Goal: Task Accomplishment & Management: Manage account settings

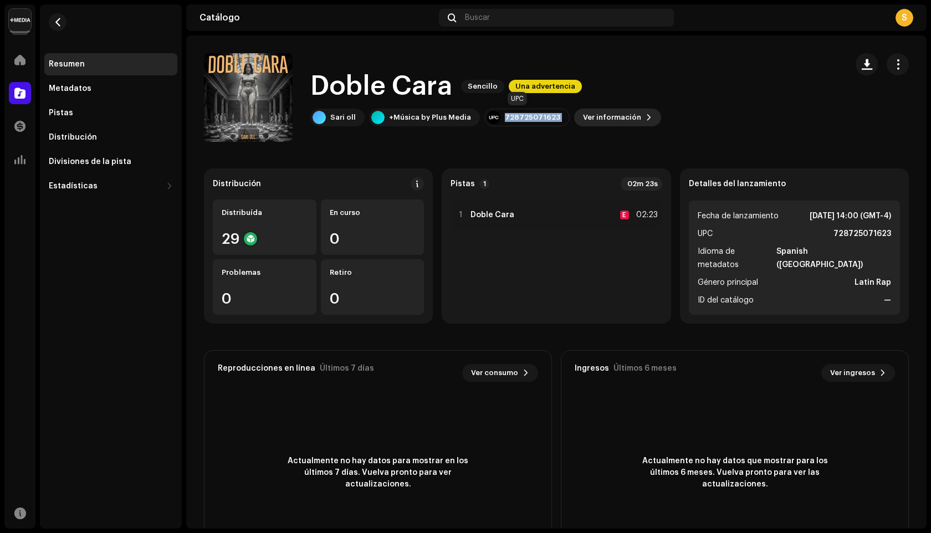
click at [574, 119] on div "Sari oll +Música by Plus Media 728725071623 Ver información" at bounding box center [485, 118] width 351 height 18
click at [646, 120] on span at bounding box center [649, 117] width 7 height 9
click at [763, 95] on div "Doble Cara 3041343 Metadatos Distribución Idioma de metadatos Spanish ([GEOGRAP…" at bounding box center [465, 266] width 931 height 533
drag, startPoint x: 497, startPoint y: 119, endPoint x: 554, endPoint y: 120, distance: 57.1
click at [554, 120] on div "728725071623" at bounding box center [527, 118] width 85 height 18
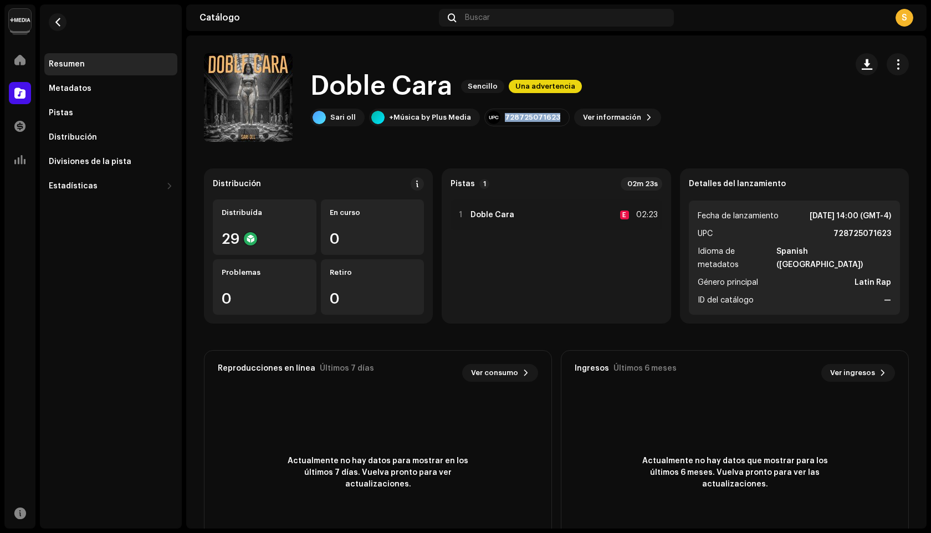
copy div "728725071623"
click at [554, 91] on span "Una advertencia" at bounding box center [545, 86] width 73 height 13
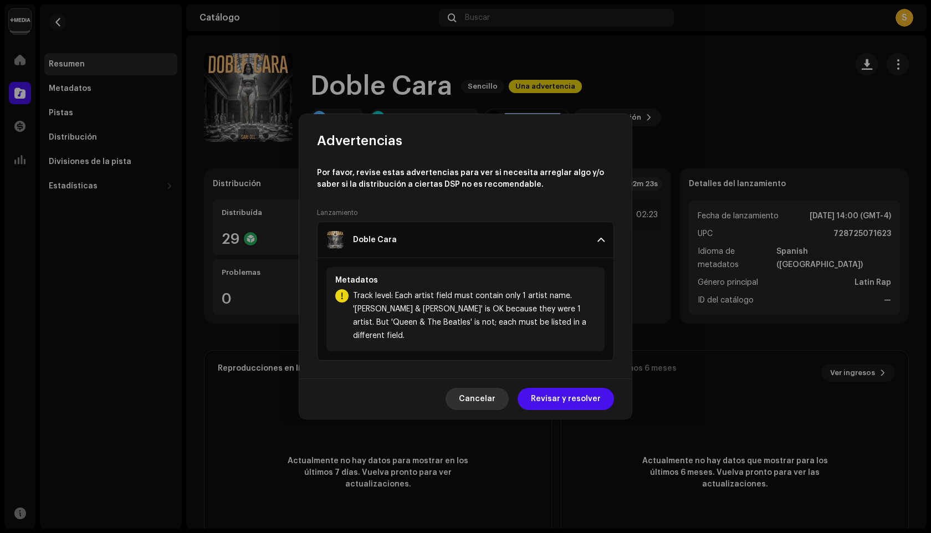
click at [496, 395] on span "Cancelar" at bounding box center [477, 399] width 37 height 22
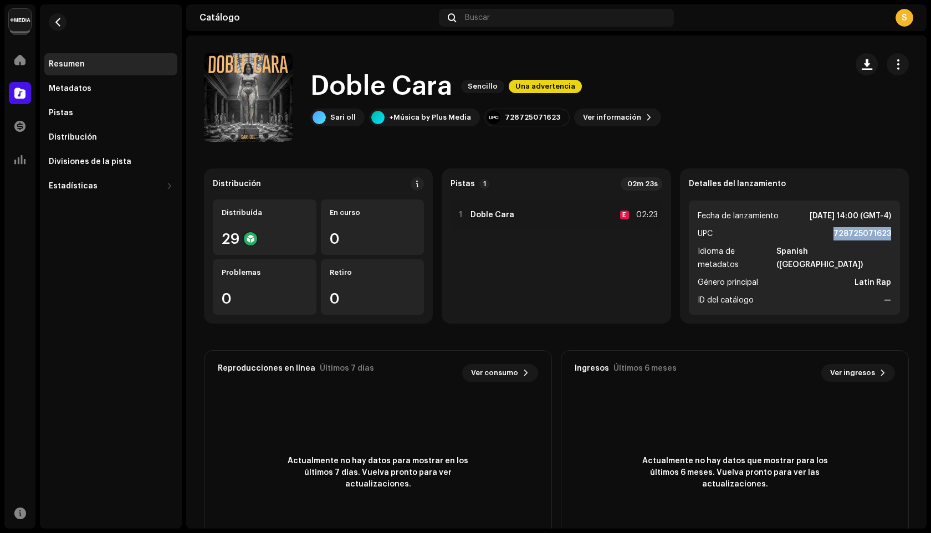
drag, startPoint x: 828, startPoint y: 234, endPoint x: 910, endPoint y: 230, distance: 82.7
click at [910, 230] on div "Distribución Distribuída 29 En curso 0 Problemas 0 Retiro 0 Pistas 1 02m 23s 1 …" at bounding box center [556, 371] width 741 height 404
copy strong "728725071623"
click at [893, 68] on span "button" at bounding box center [898, 64] width 11 height 9
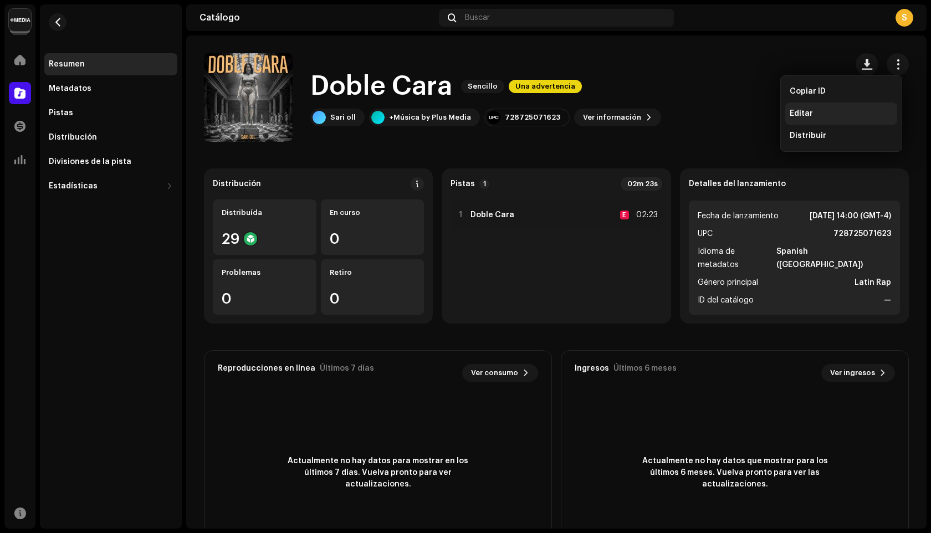
click at [815, 114] on div "Editar" at bounding box center [841, 113] width 103 height 9
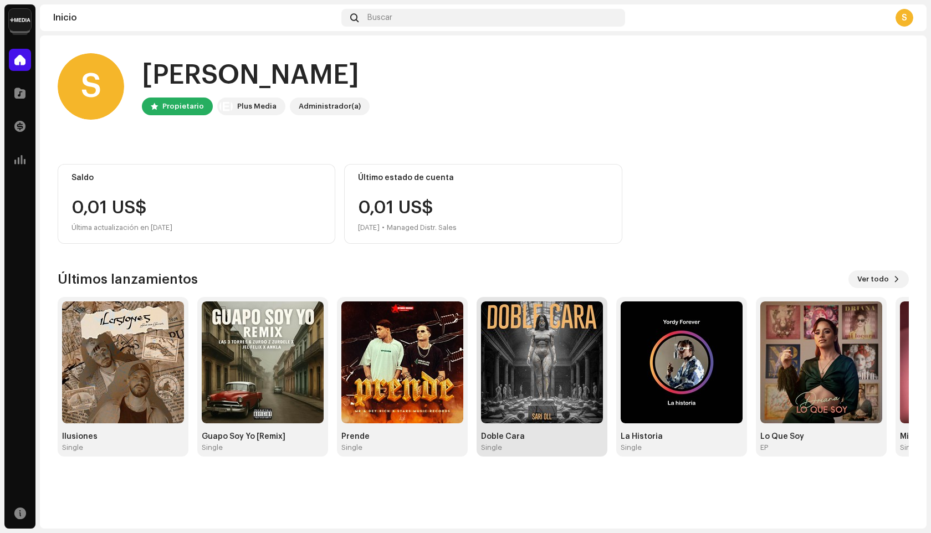
click at [536, 386] on img at bounding box center [542, 363] width 122 height 122
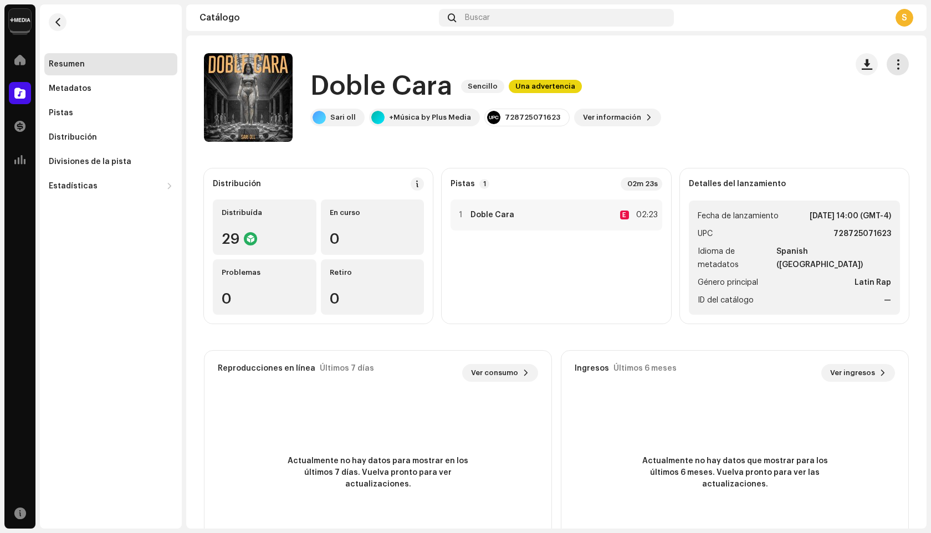
click at [894, 63] on span "button" at bounding box center [898, 64] width 11 height 9
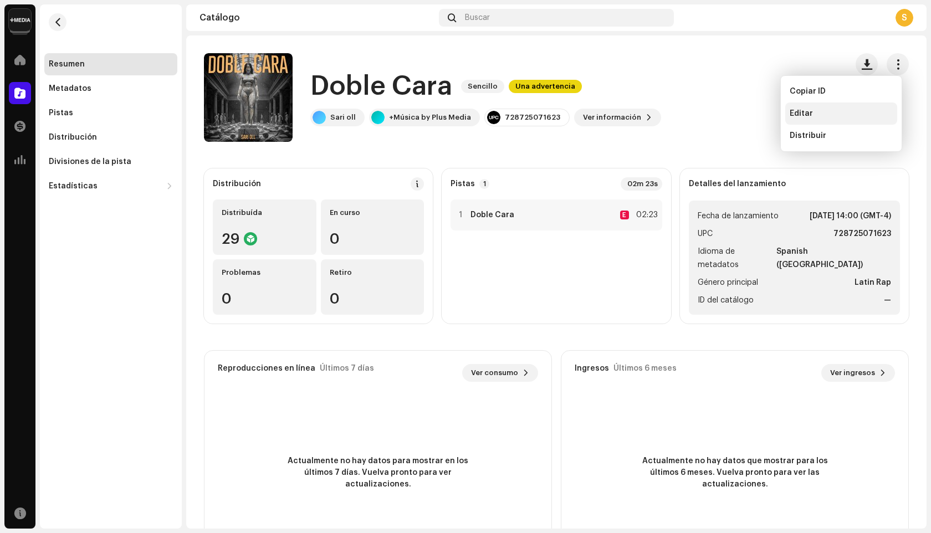
click at [822, 120] on div "Editar" at bounding box center [842, 114] width 112 height 22
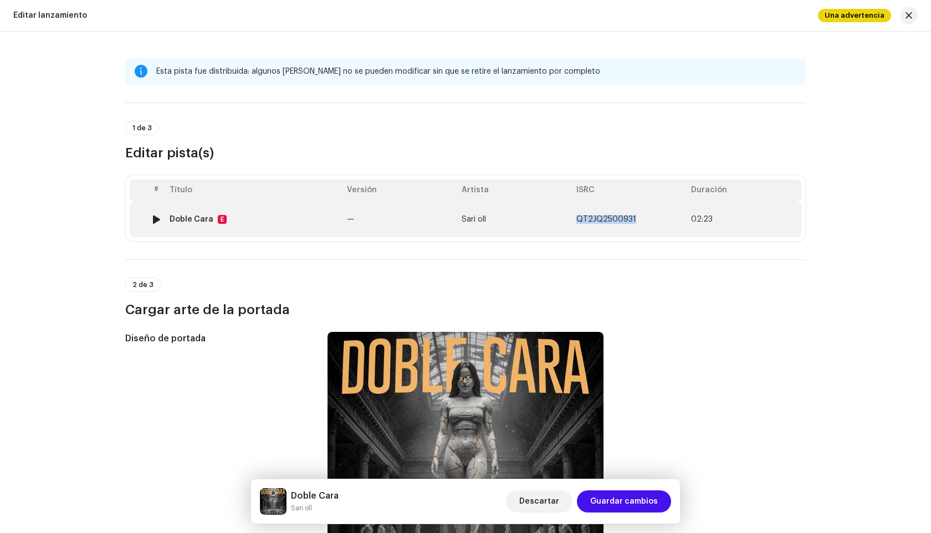
drag, startPoint x: 576, startPoint y: 220, endPoint x: 633, endPoint y: 223, distance: 56.6
click at [633, 223] on td "QT2JQ2500931" at bounding box center [629, 219] width 115 height 35
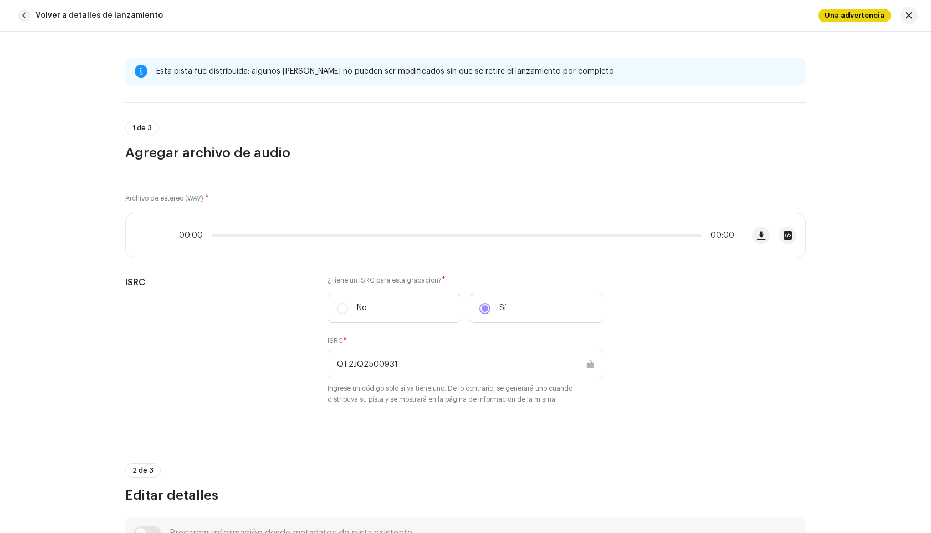
scroll to position [469, 0]
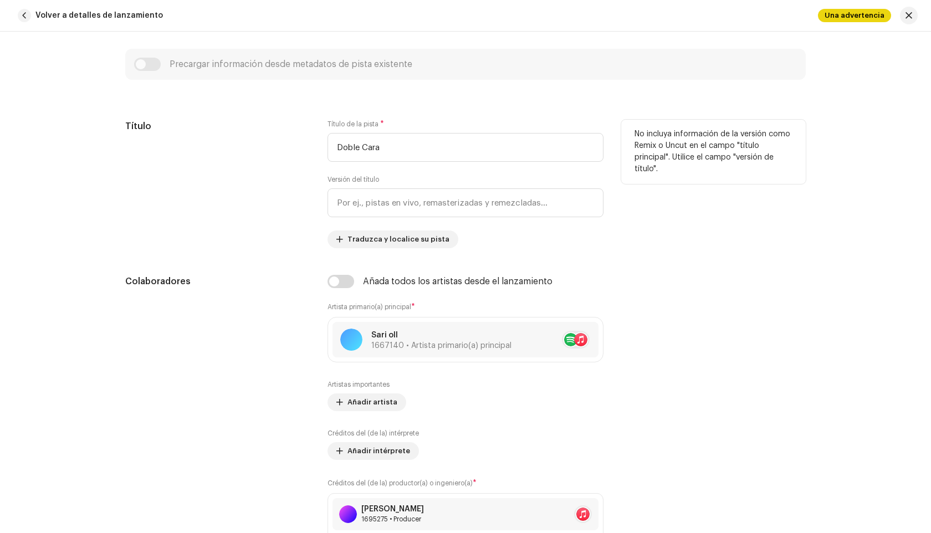
copy span "QT2JQ2500931"
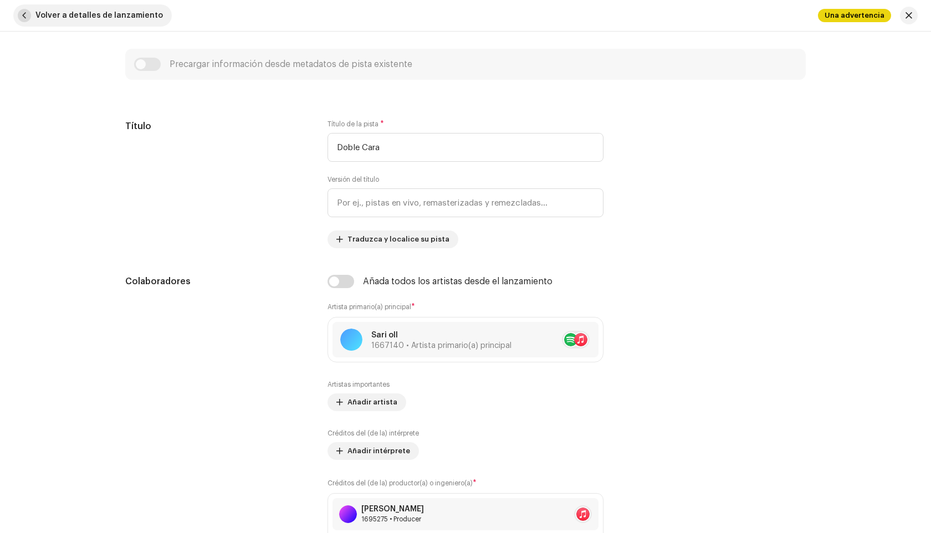
click at [58, 26] on span "Volver a detalles de lanzamiento" at bounding box center [99, 15] width 128 height 22
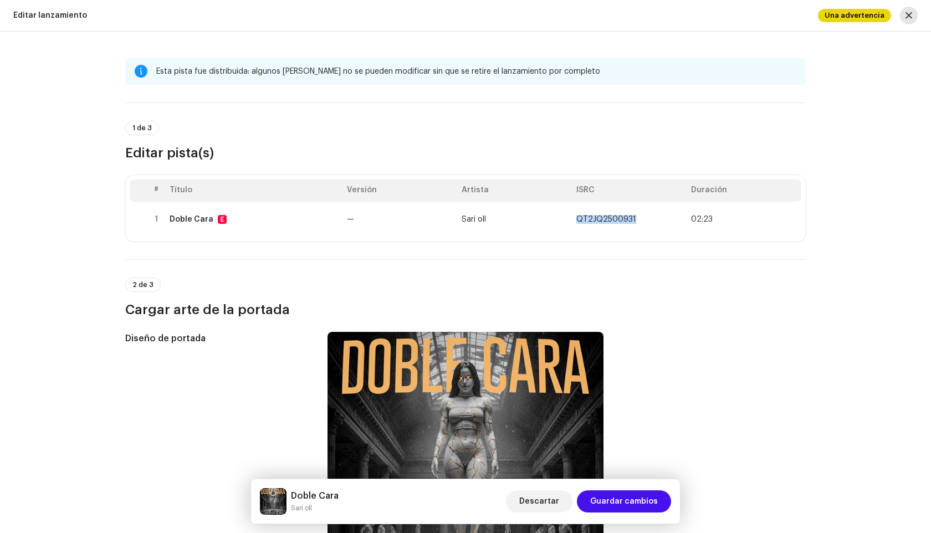
click at [908, 18] on span "button" at bounding box center [909, 15] width 7 height 9
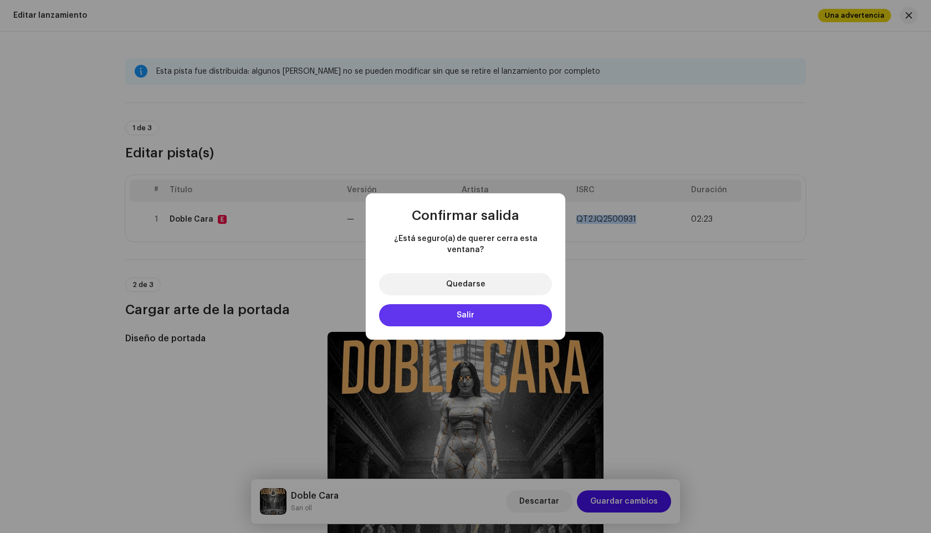
click at [459, 314] on button "Salir" at bounding box center [465, 315] width 173 height 22
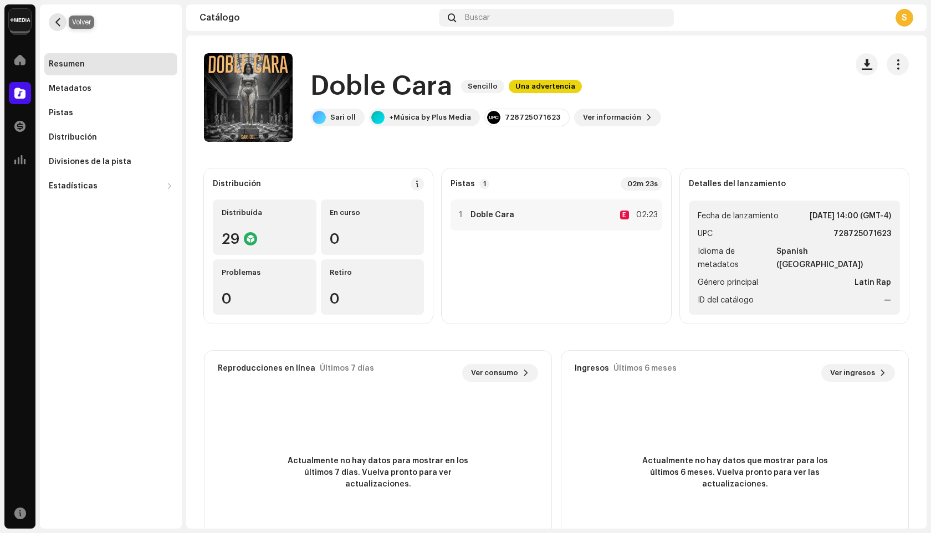
click at [57, 21] on span "button" at bounding box center [58, 22] width 8 height 9
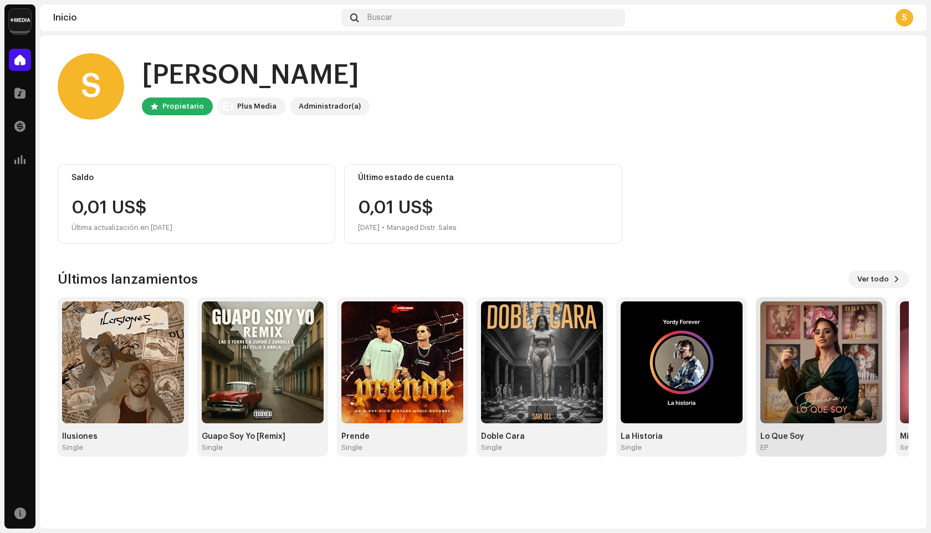
click at [830, 367] on img at bounding box center [822, 363] width 122 height 122
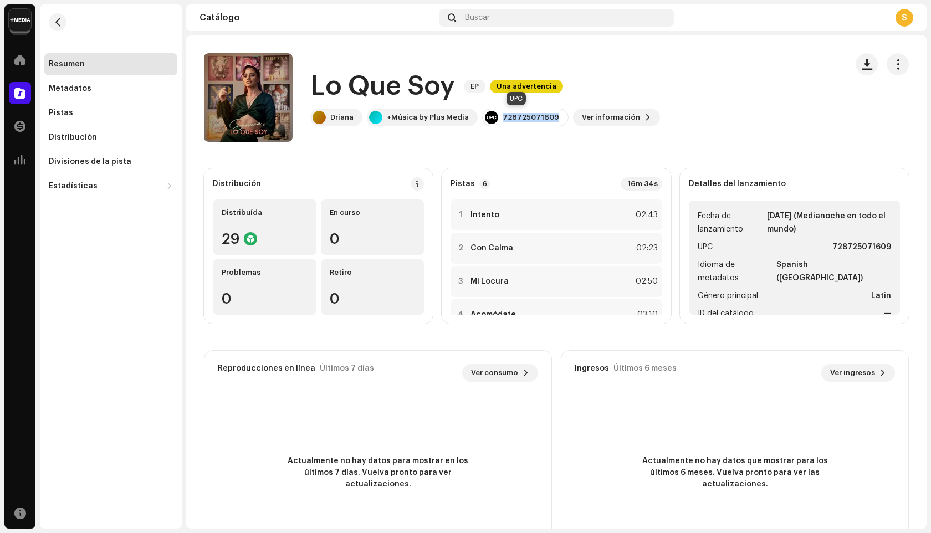
drag, startPoint x: 498, startPoint y: 118, endPoint x: 548, endPoint y: 121, distance: 49.5
click at [548, 121] on div "728725071609" at bounding box center [525, 118] width 86 height 18
copy div "728725071609"
click at [887, 67] on button "button" at bounding box center [898, 64] width 22 height 22
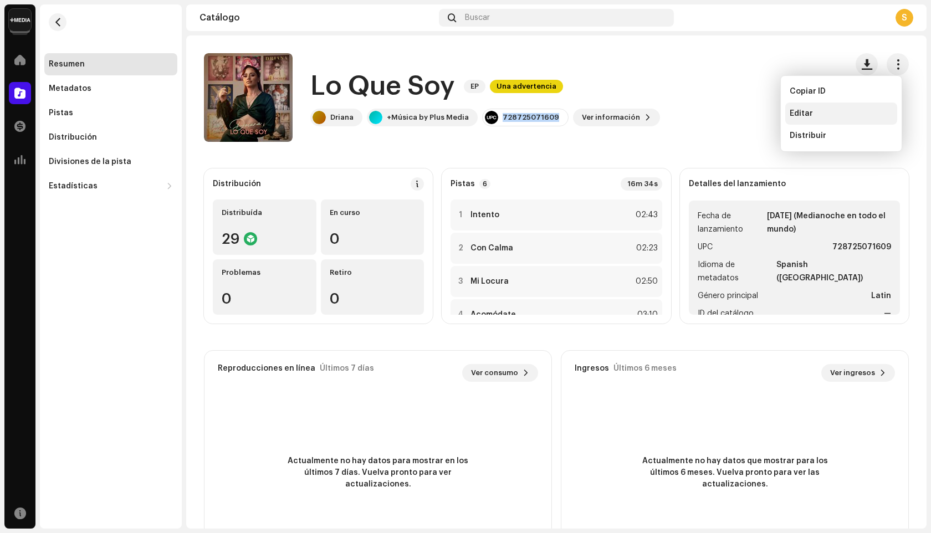
click at [859, 112] on div "Editar" at bounding box center [841, 113] width 103 height 9
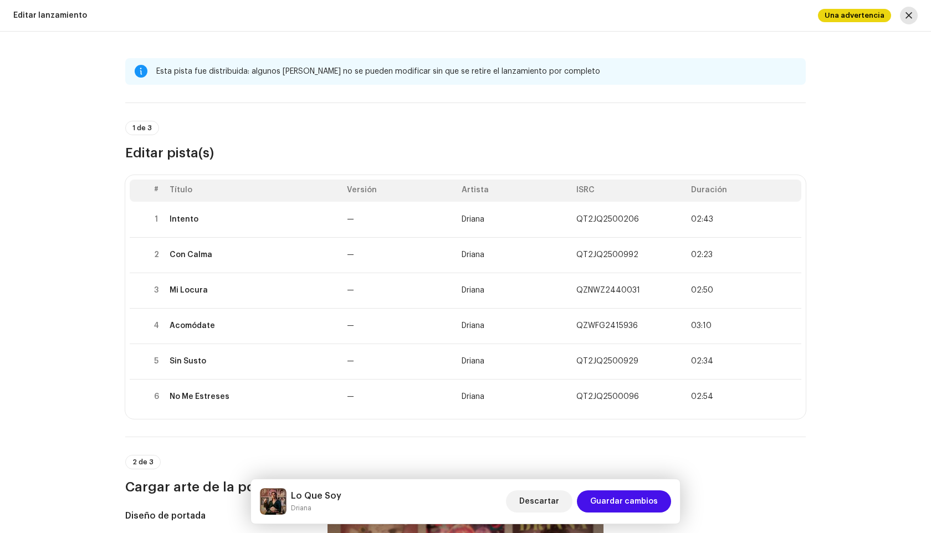
click at [911, 16] on span "button" at bounding box center [909, 15] width 7 height 9
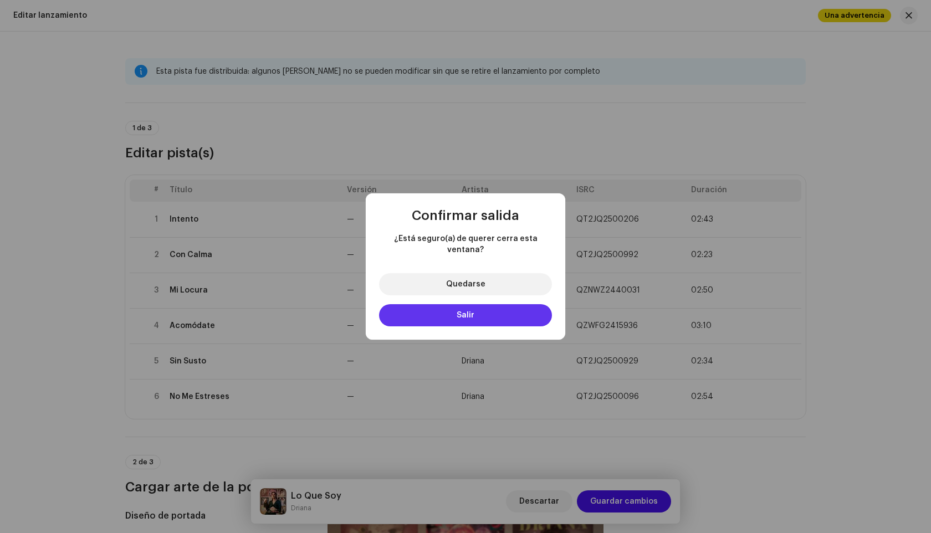
click at [444, 307] on button "Salir" at bounding box center [465, 315] width 173 height 22
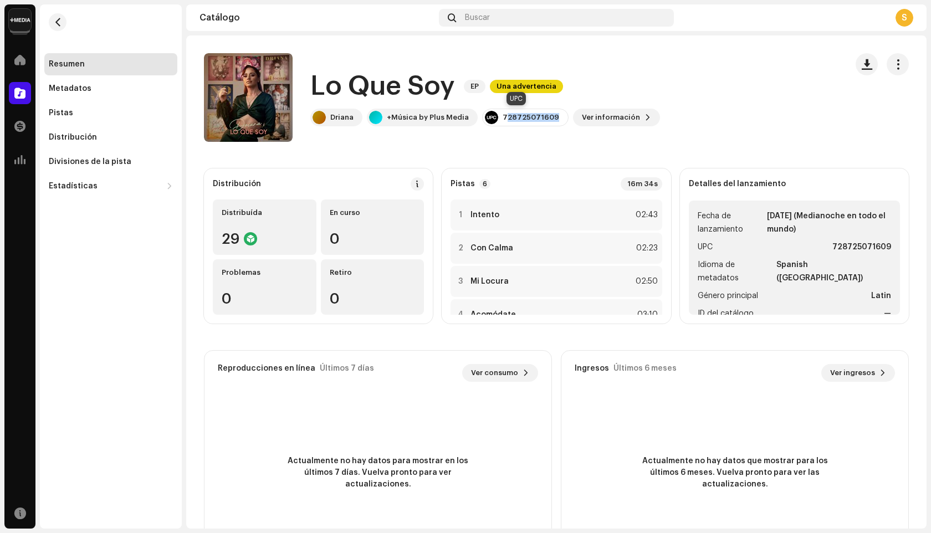
drag, startPoint x: 500, startPoint y: 117, endPoint x: 555, endPoint y: 121, distance: 55.6
click at [555, 121] on div "728725071609" at bounding box center [525, 118] width 86 height 18
click at [503, 116] on div "728725071609" at bounding box center [531, 117] width 57 height 9
copy div "728725071609"
click at [893, 63] on span "button" at bounding box center [898, 64] width 11 height 9
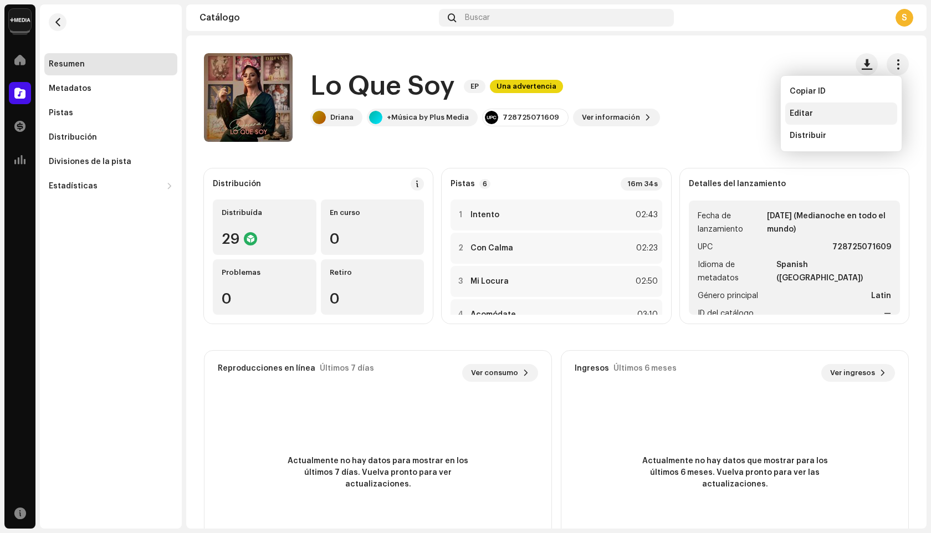
click at [844, 114] on div "Editar" at bounding box center [841, 113] width 103 height 9
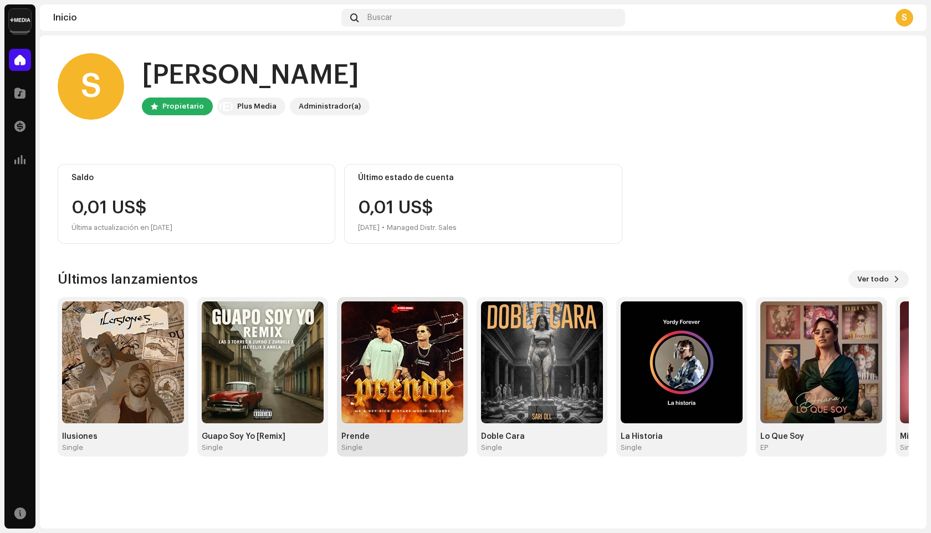
click at [431, 345] on img at bounding box center [403, 363] width 122 height 122
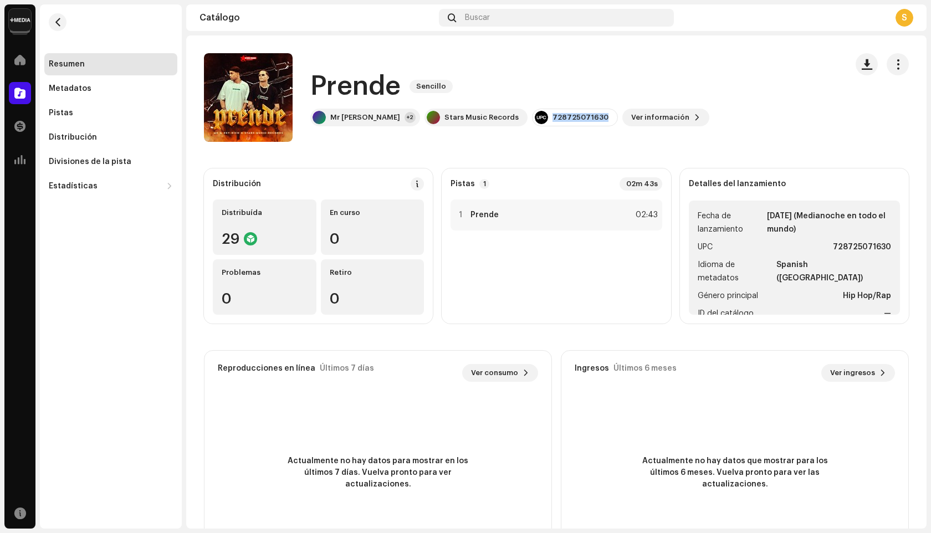
drag, startPoint x: 512, startPoint y: 116, endPoint x: 573, endPoint y: 124, distance: 61.4
click at [573, 124] on div "Mr [PERSON_NAME] +2 Stars Music Records 728725071630 Ver información" at bounding box center [509, 118] width 399 height 18
copy div "728725071630"
click at [893, 64] on span "button" at bounding box center [898, 64] width 11 height 9
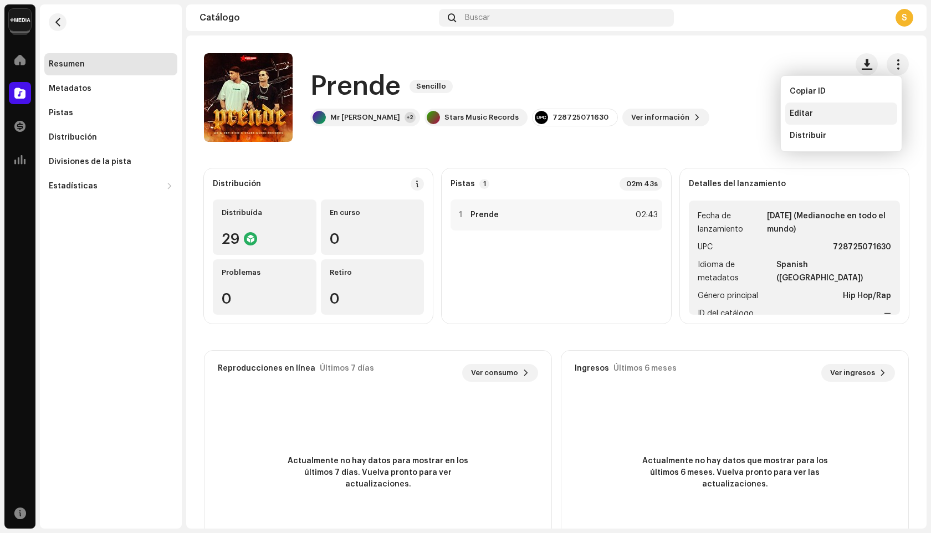
click at [811, 116] on span "Editar" at bounding box center [801, 113] width 23 height 9
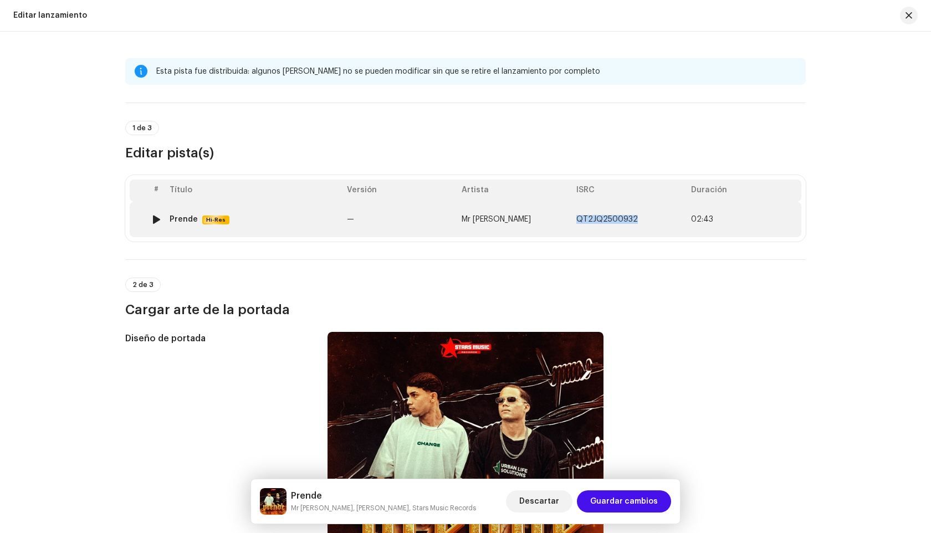
drag, startPoint x: 576, startPoint y: 220, endPoint x: 632, endPoint y: 220, distance: 56.0
click at [632, 220] on td "QT2JQ2500932" at bounding box center [629, 219] width 115 height 35
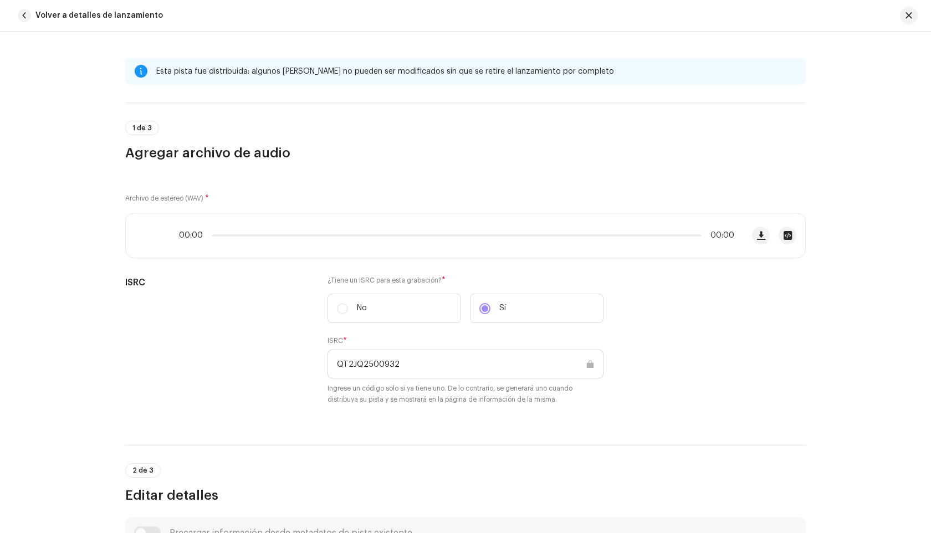
copy span "QT2JQ2500932"
click at [909, 13] on span "button" at bounding box center [909, 15] width 7 height 9
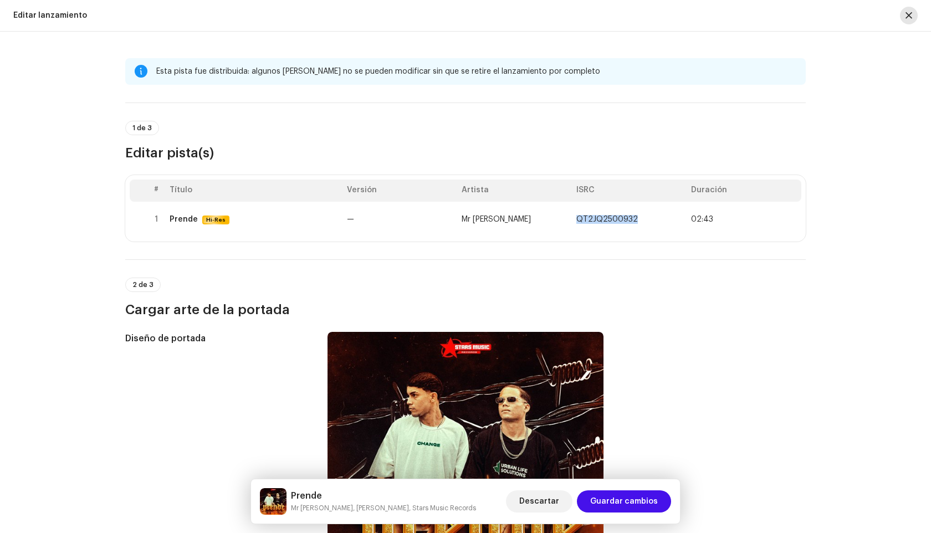
click at [906, 17] on span "button" at bounding box center [909, 15] width 7 height 9
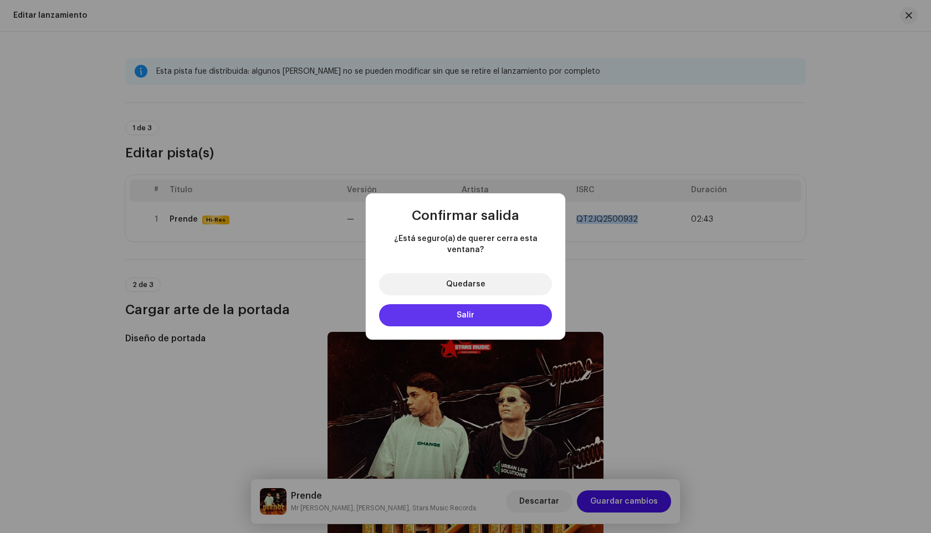
click at [489, 314] on button "Salir" at bounding box center [465, 315] width 173 height 22
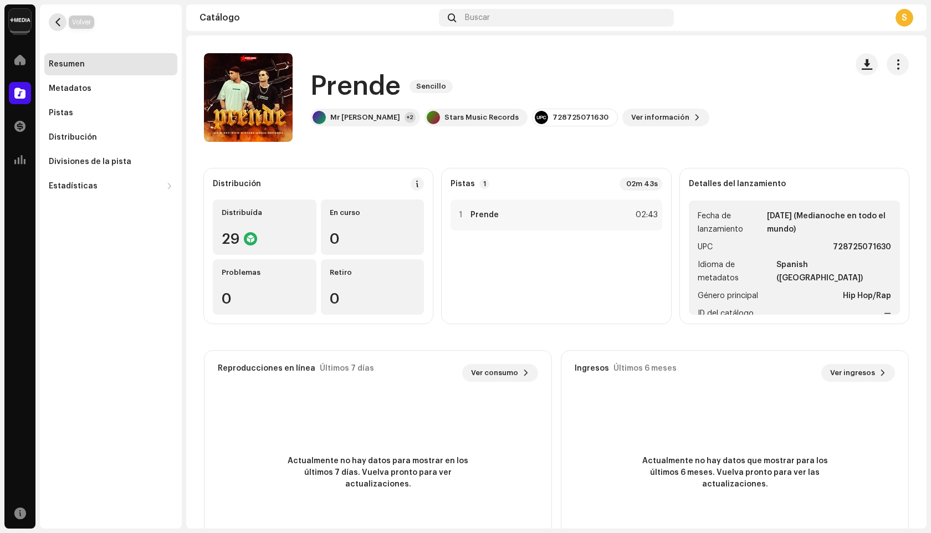
click at [54, 20] on span "button" at bounding box center [58, 22] width 8 height 9
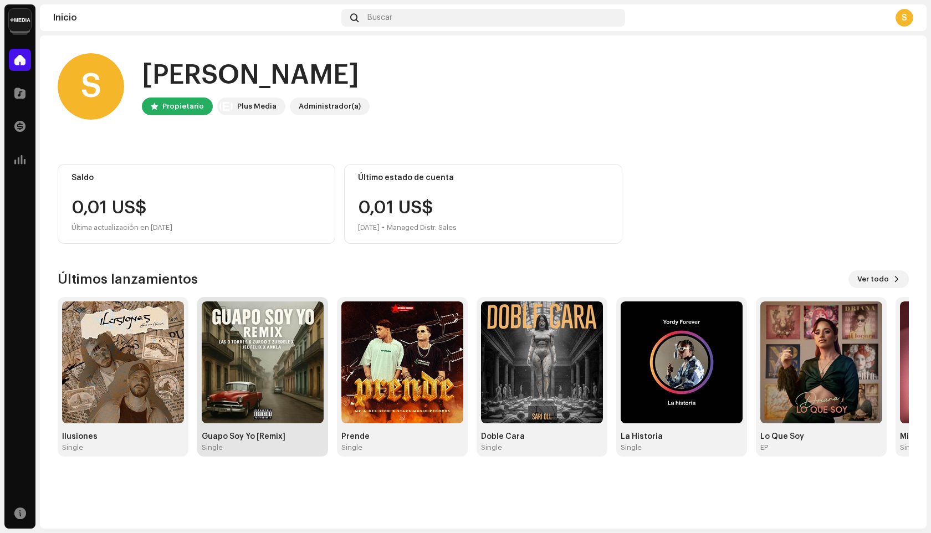
click at [274, 411] on img at bounding box center [263, 363] width 122 height 122
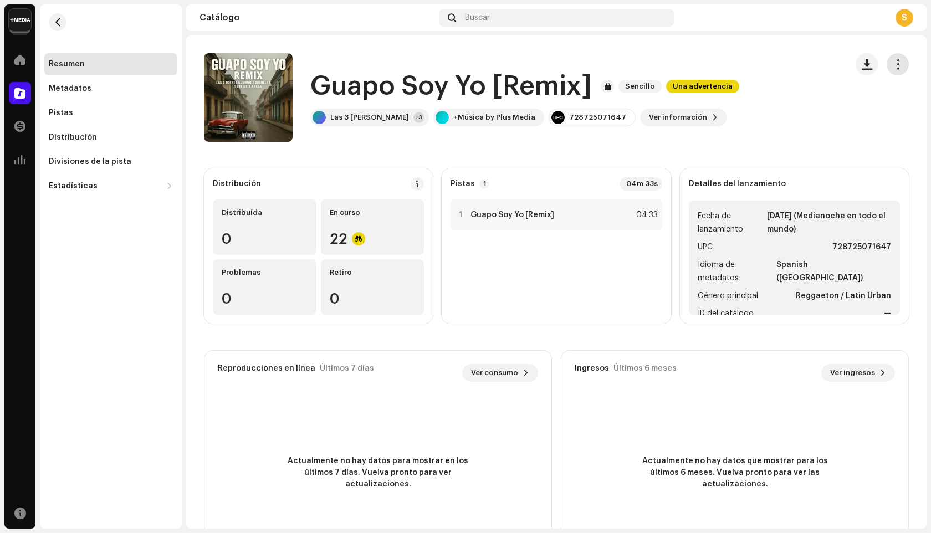
click at [895, 67] on span "button" at bounding box center [898, 64] width 11 height 9
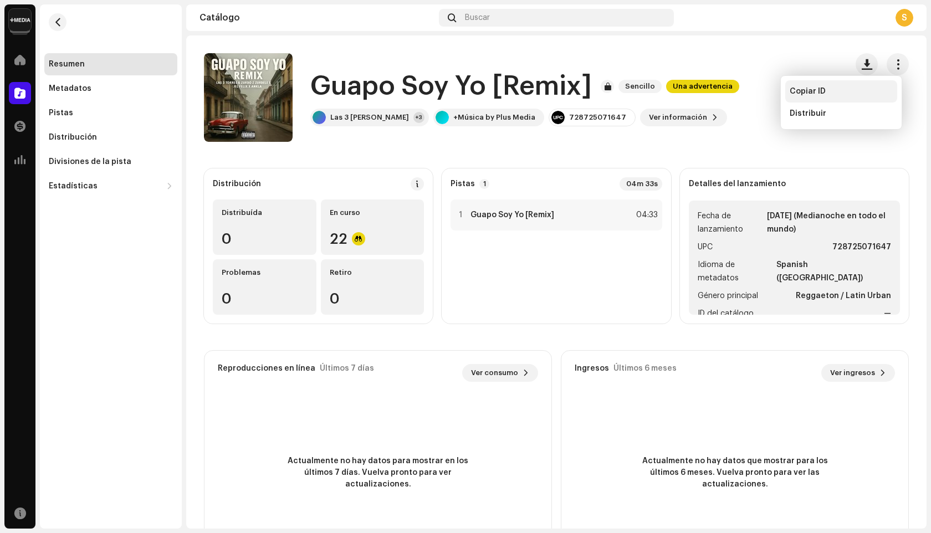
click at [863, 93] on div "Copiar ID" at bounding box center [841, 91] width 103 height 9
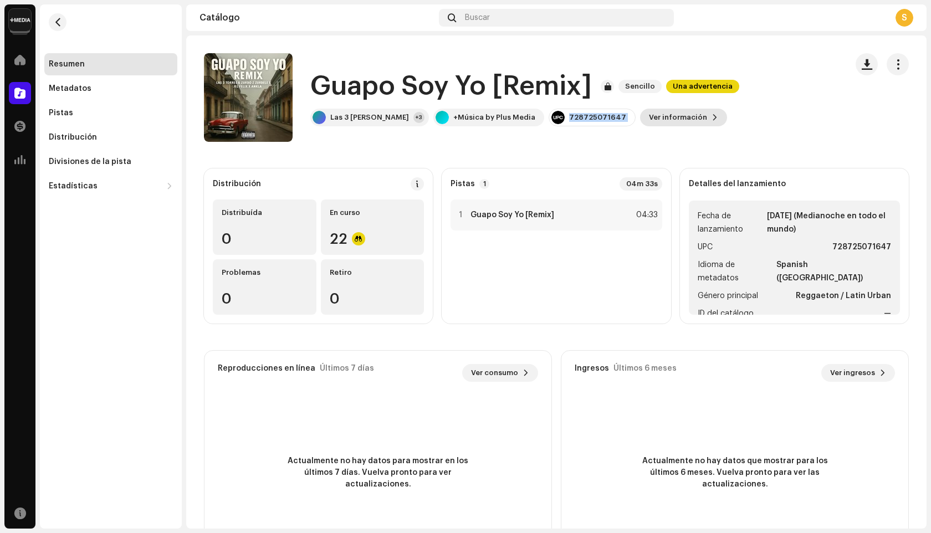
drag, startPoint x: 528, startPoint y: 117, endPoint x: 597, endPoint y: 121, distance: 69.4
click at [597, 121] on div "Las 3 [PERSON_NAME] +3 +Música by Plus Media 728725071647 Ver información" at bounding box center [524, 118] width 429 height 18
copy re-o-release-hero "728725071647 Ver información"
click at [893, 65] on span "button" at bounding box center [898, 64] width 11 height 9
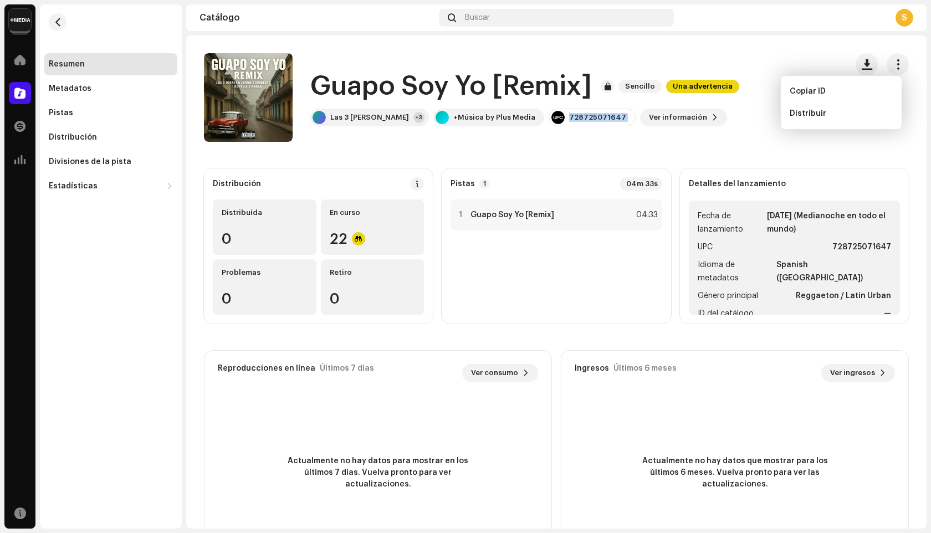
click at [908, 54] on div "Guapo Soy Yo [Remix] Sencillo Una advertencia Las 3 [PERSON_NAME] +3 +Música by…" at bounding box center [556, 97] width 741 height 89
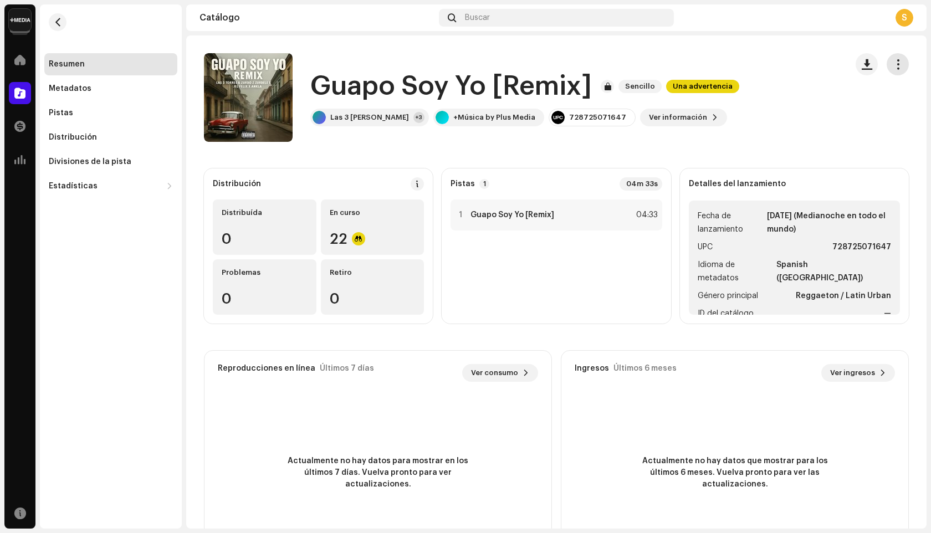
click at [896, 58] on button "button" at bounding box center [898, 64] width 22 height 22
click at [782, 39] on catalog-releases-details-overview "Guapo Soy Yo [Remix] Sencillo Una advertencia Guapo Soy Yo [Remix] Sencillo Una…" at bounding box center [556, 312] width 741 height 554
click at [649, 114] on span "Ver información" at bounding box center [678, 117] width 58 height 22
click at [694, 37] on div "Guapo Soy Yo [Remix] 3046360 Metadatos Distribución Idioma de metadatos Spanish…" at bounding box center [465, 266] width 931 height 533
click at [57, 19] on span "button" at bounding box center [58, 22] width 8 height 9
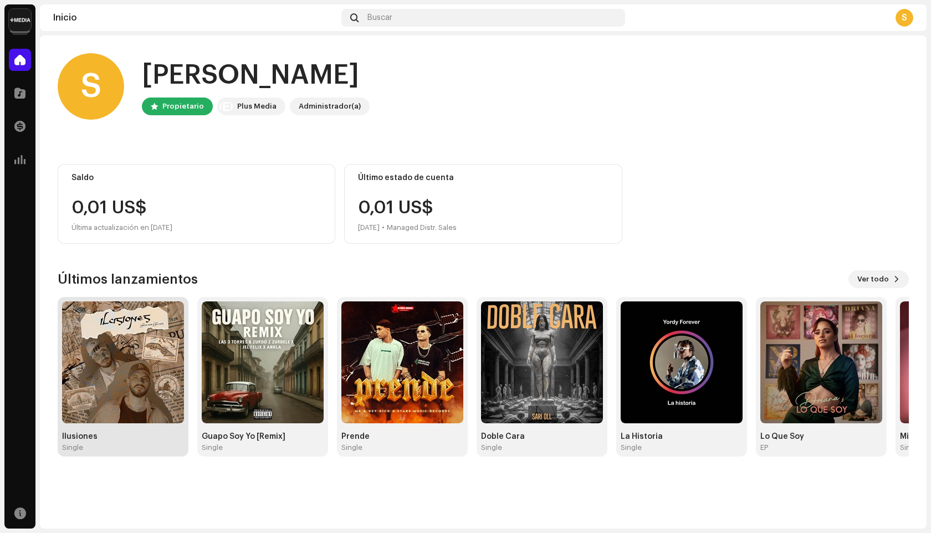
click at [152, 372] on img at bounding box center [123, 363] width 122 height 122
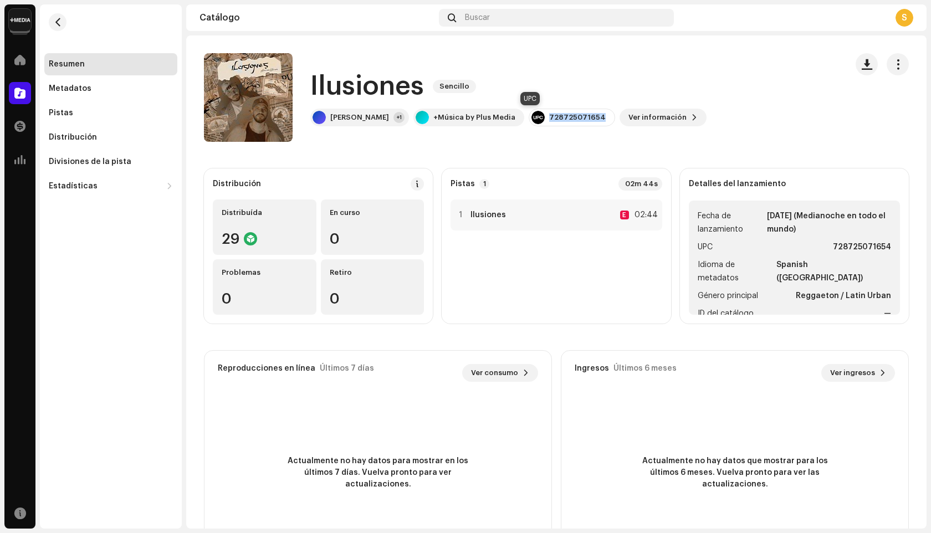
drag, startPoint x: 512, startPoint y: 118, endPoint x: 564, endPoint y: 114, distance: 52.2
click at [564, 114] on div "728725071654" at bounding box center [572, 118] width 86 height 18
copy div "728725071654"
click at [893, 65] on span "button" at bounding box center [898, 64] width 11 height 9
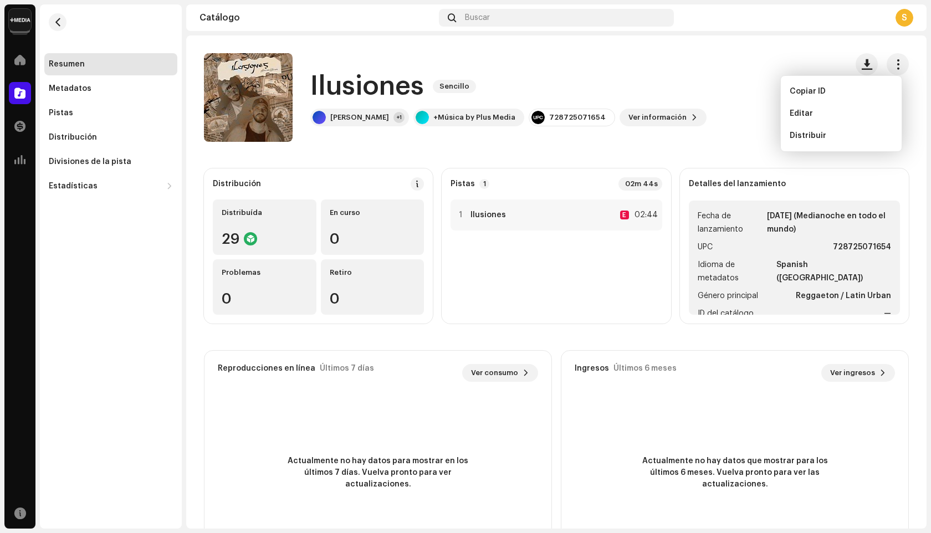
click at [829, 119] on div "Editar" at bounding box center [842, 114] width 112 height 22
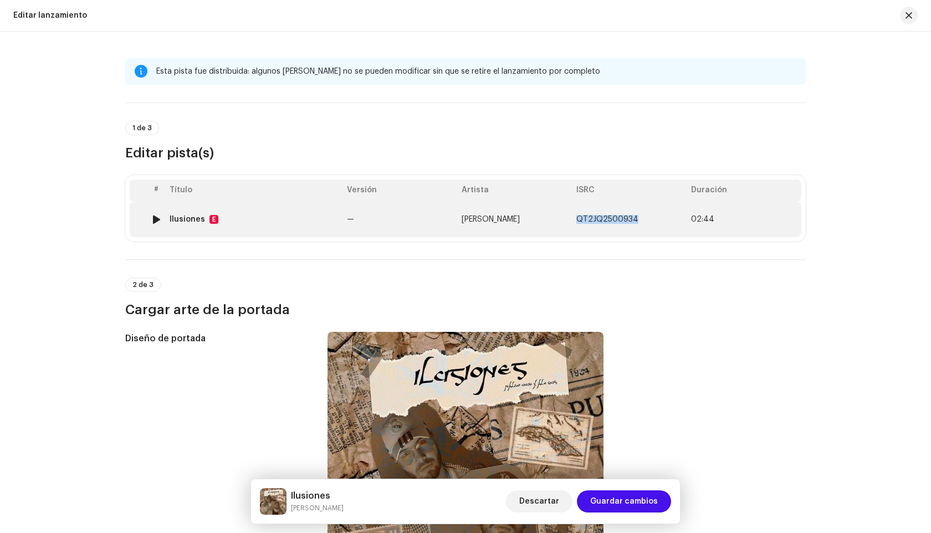
drag, startPoint x: 572, startPoint y: 218, endPoint x: 651, endPoint y: 221, distance: 79.9
click at [651, 221] on td "QT2JQ2500934" at bounding box center [629, 219] width 115 height 35
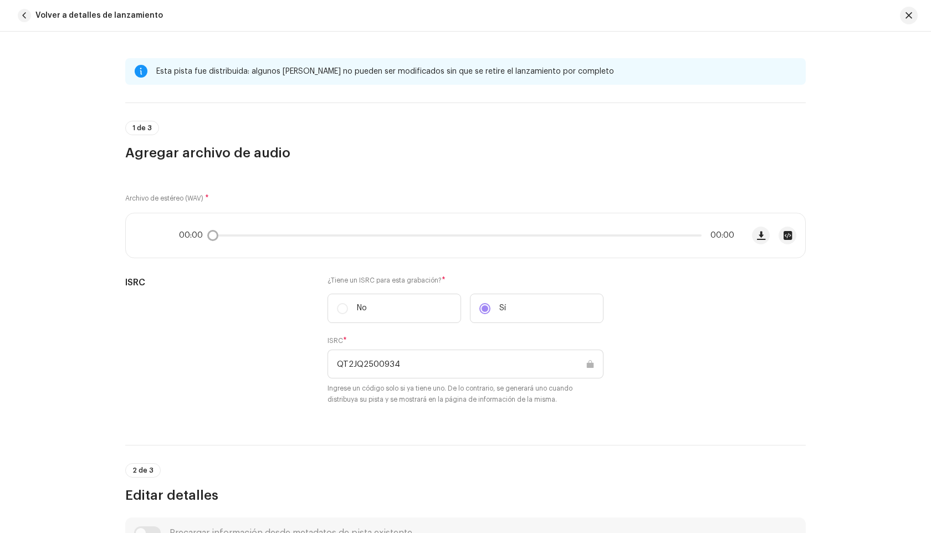
copy span "QT2JQ2500934"
